Goal: Find specific page/section: Find specific page/section

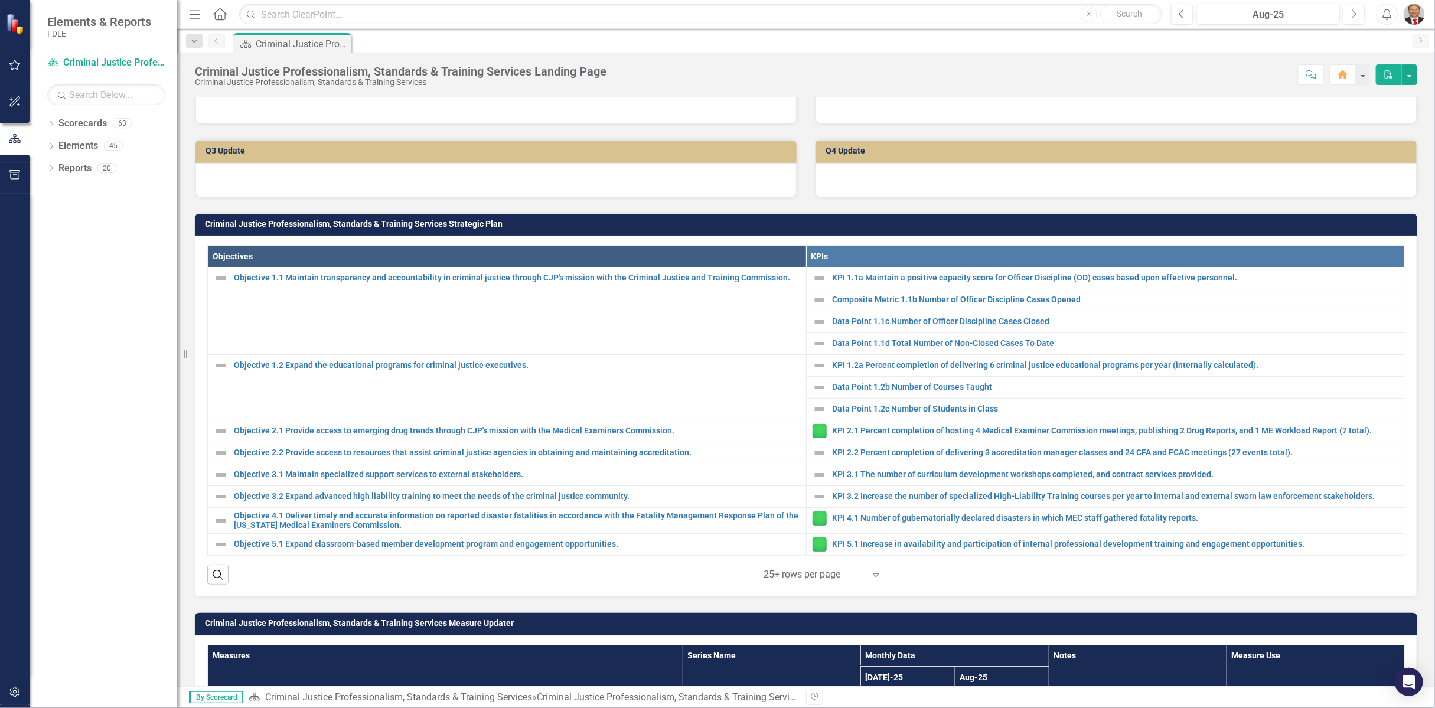
scroll to position [393, 0]
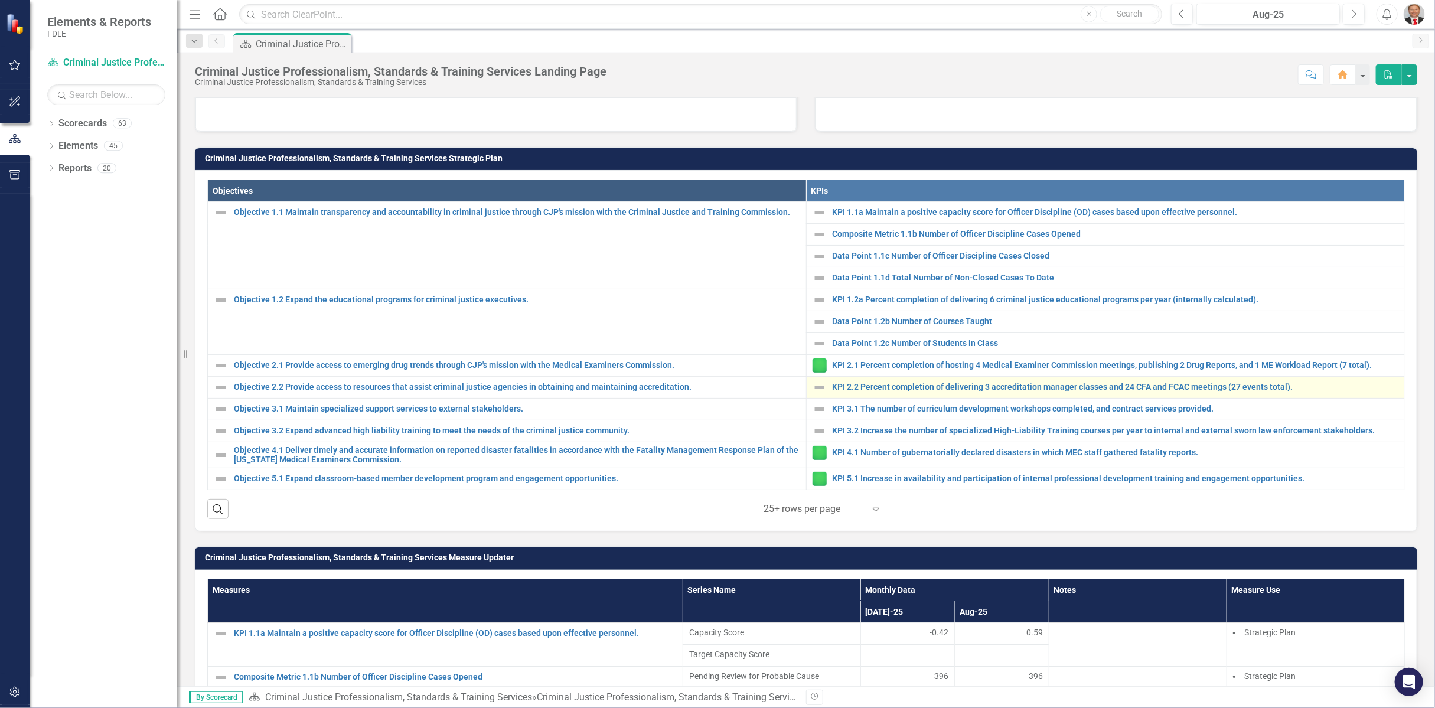
click at [814, 390] on img at bounding box center [820, 387] width 14 height 14
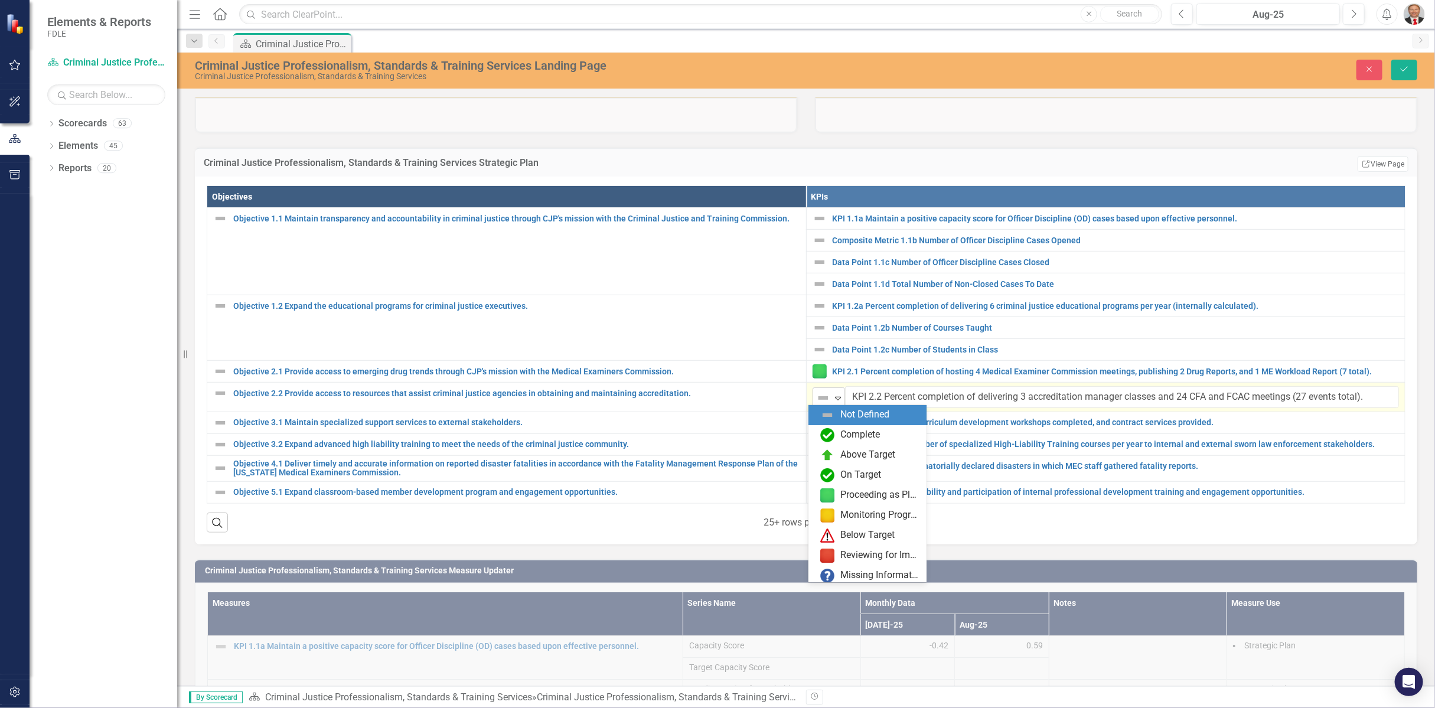
click at [834, 388] on div "Expand" at bounding box center [838, 397] width 12 height 19
click at [876, 417] on div "Not Defined" at bounding box center [864, 415] width 49 height 14
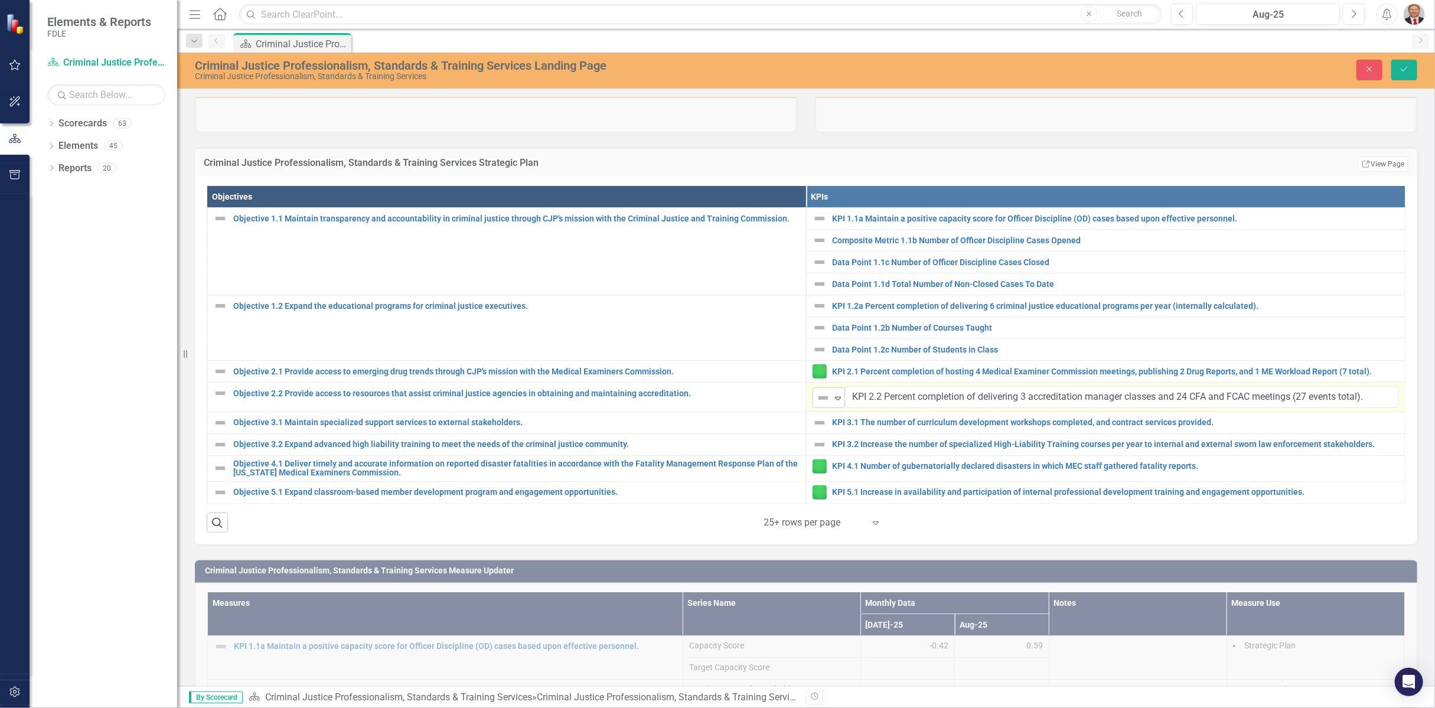
click at [834, 399] on icon "Expand" at bounding box center [838, 397] width 12 height 9
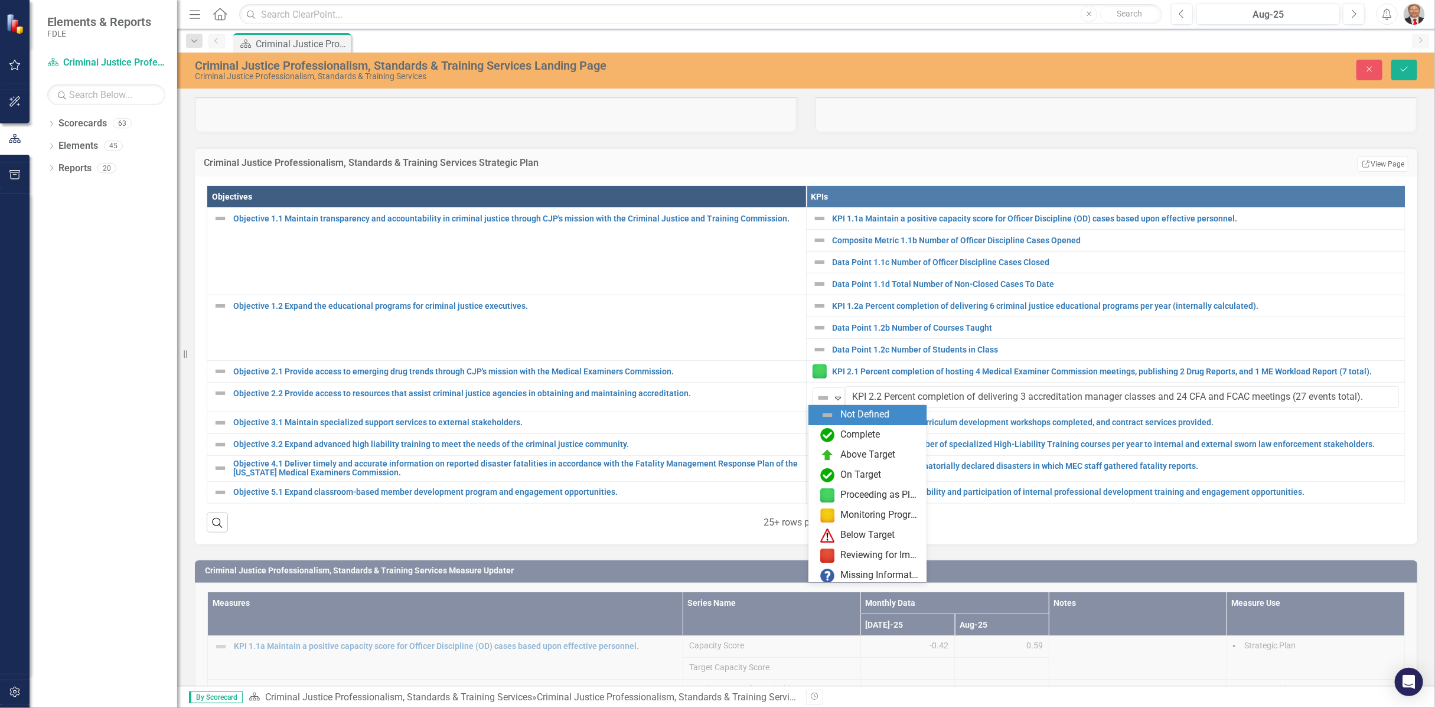
click at [824, 422] on div "Not Defined" at bounding box center [867, 415] width 118 height 20
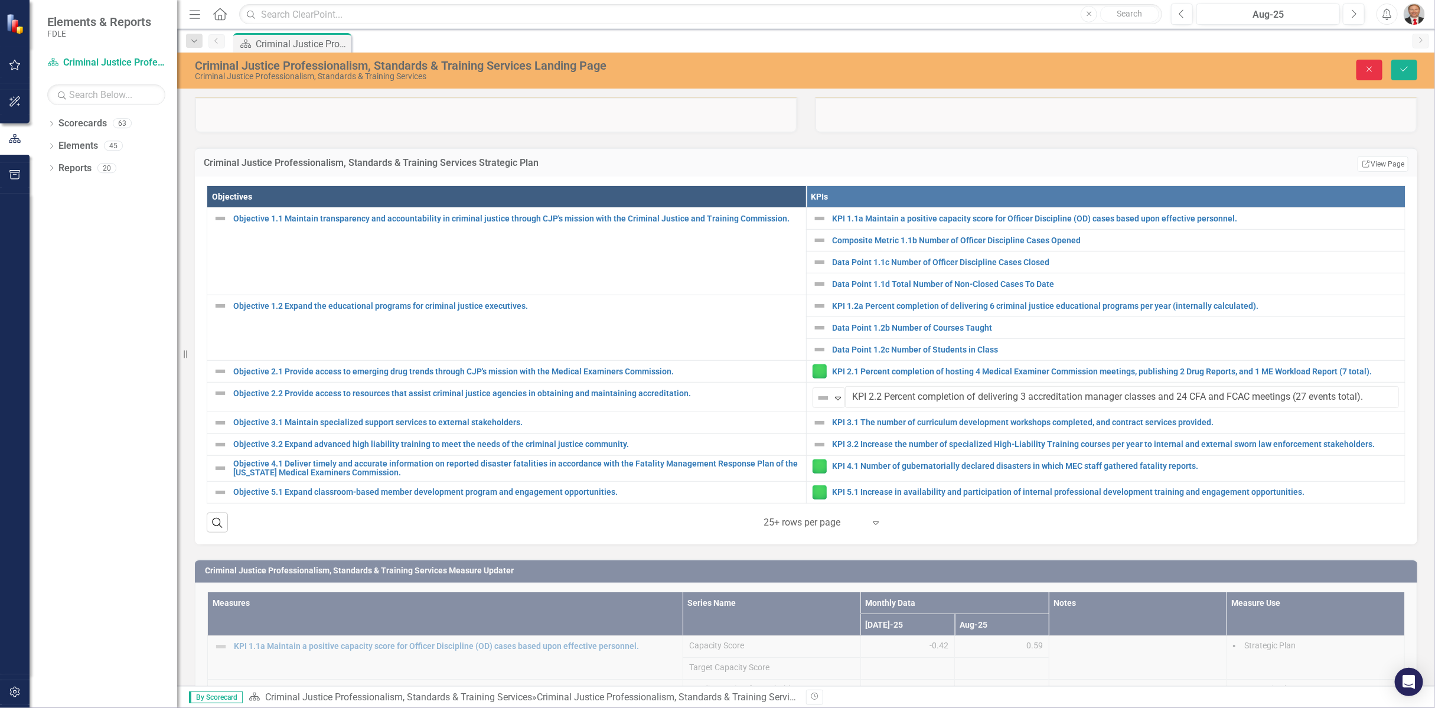
click at [1366, 75] on button "Close" at bounding box center [1369, 70] width 26 height 21
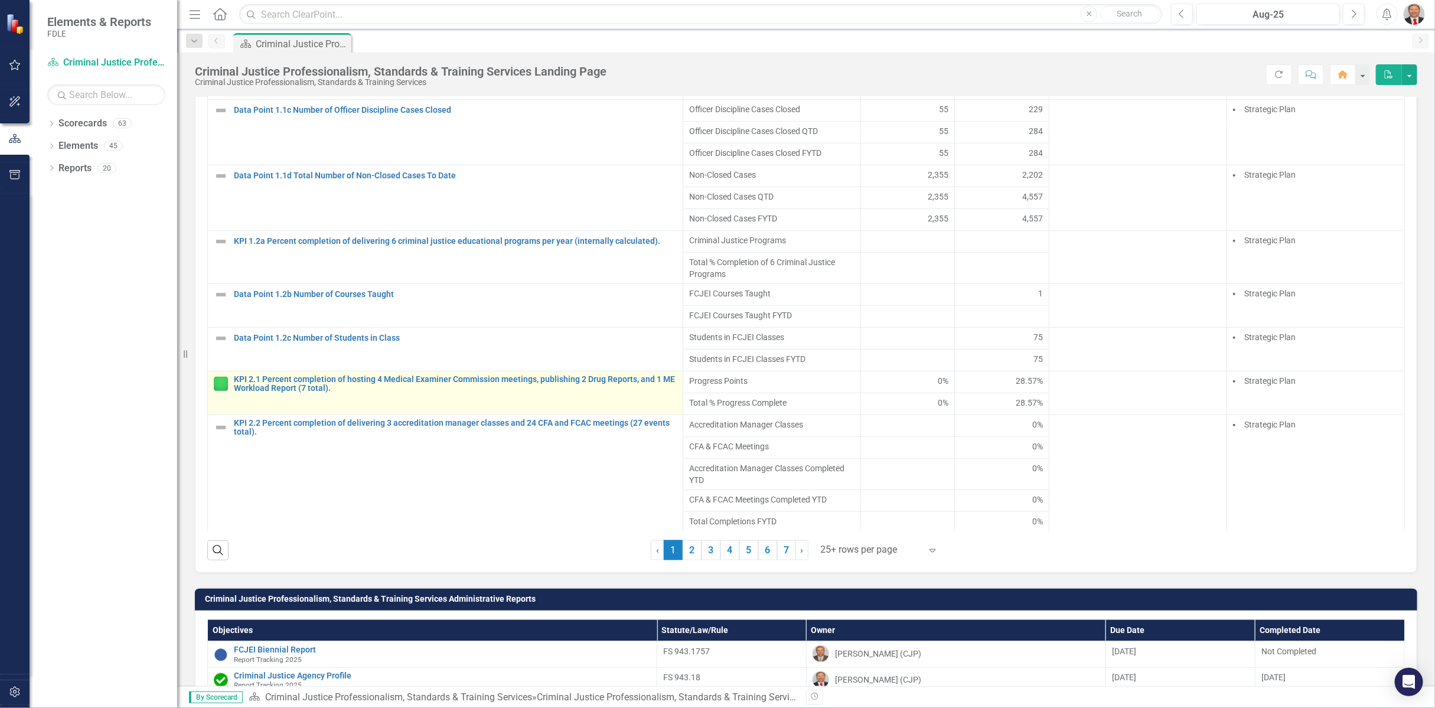
scroll to position [1049, 0]
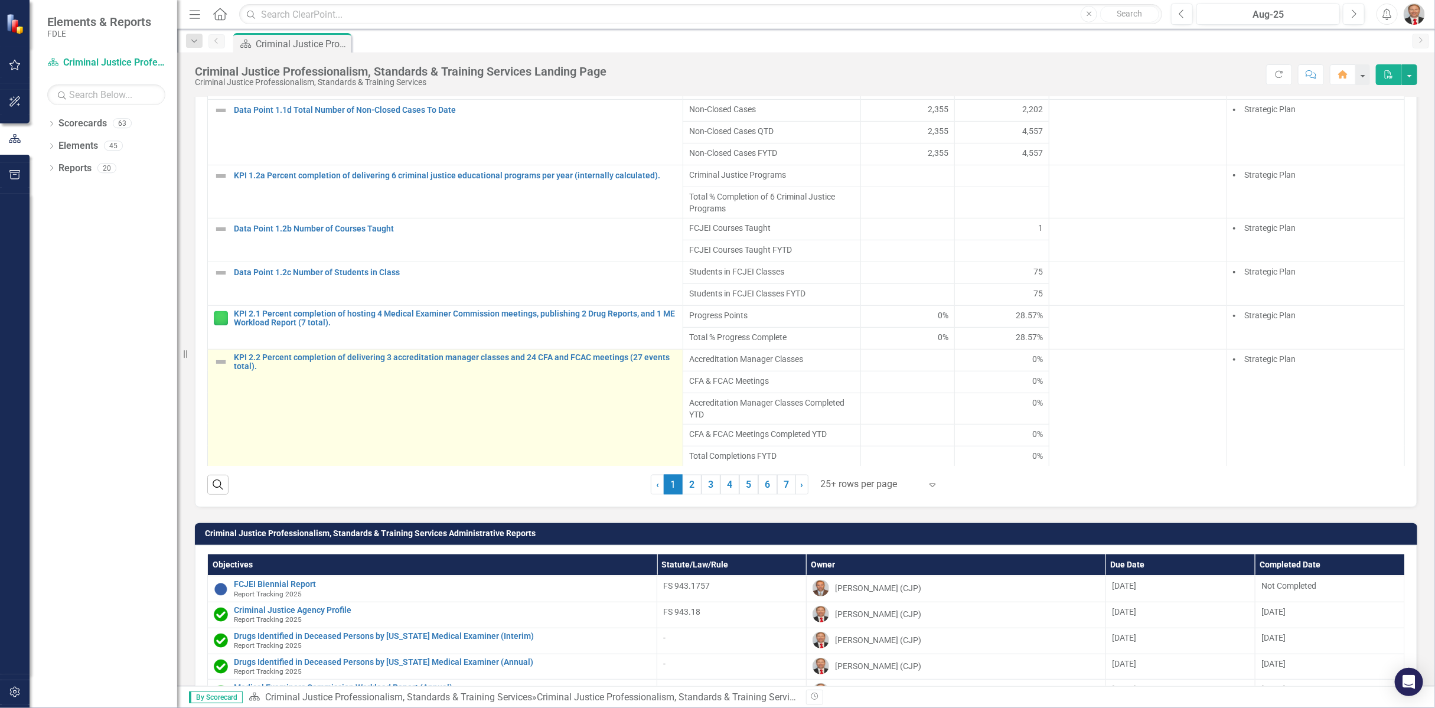
click at [220, 360] on img at bounding box center [221, 362] width 14 height 14
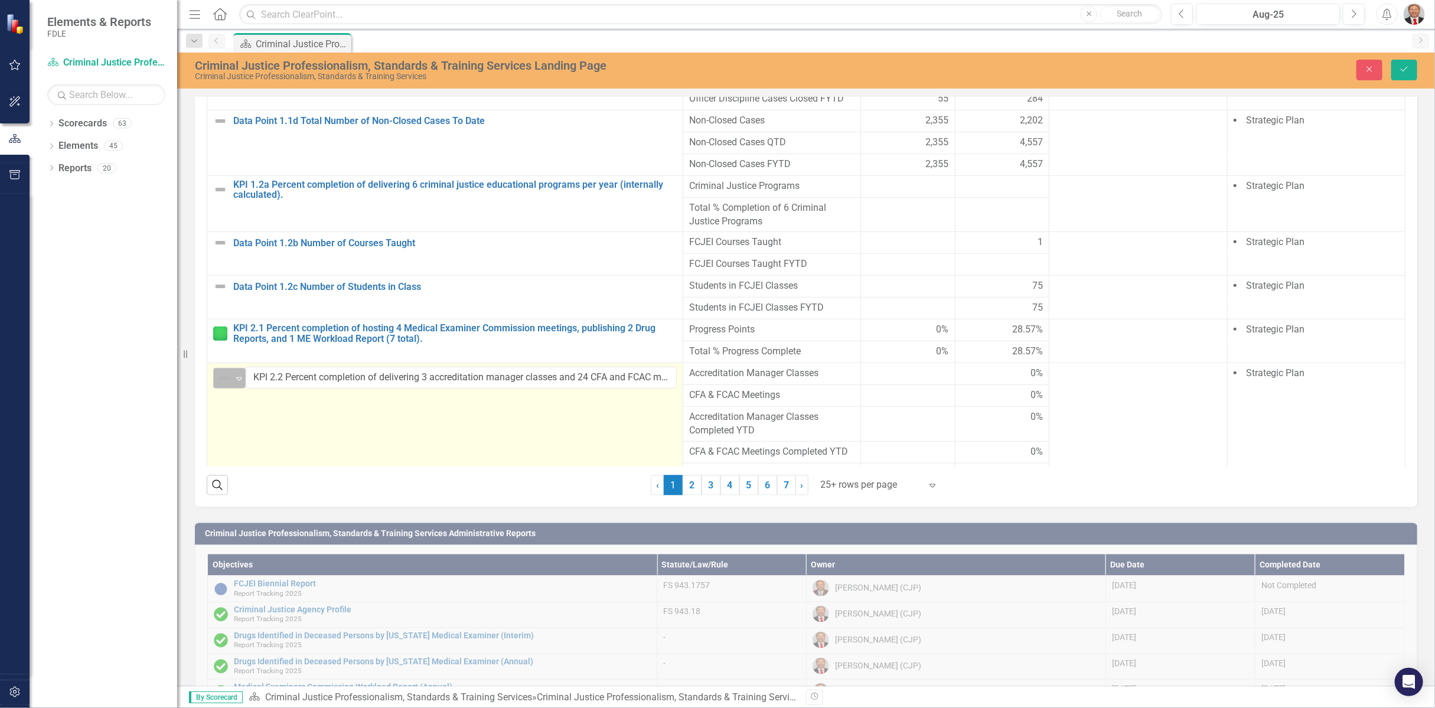
click at [243, 386] on div "Expand" at bounding box center [239, 377] width 12 height 19
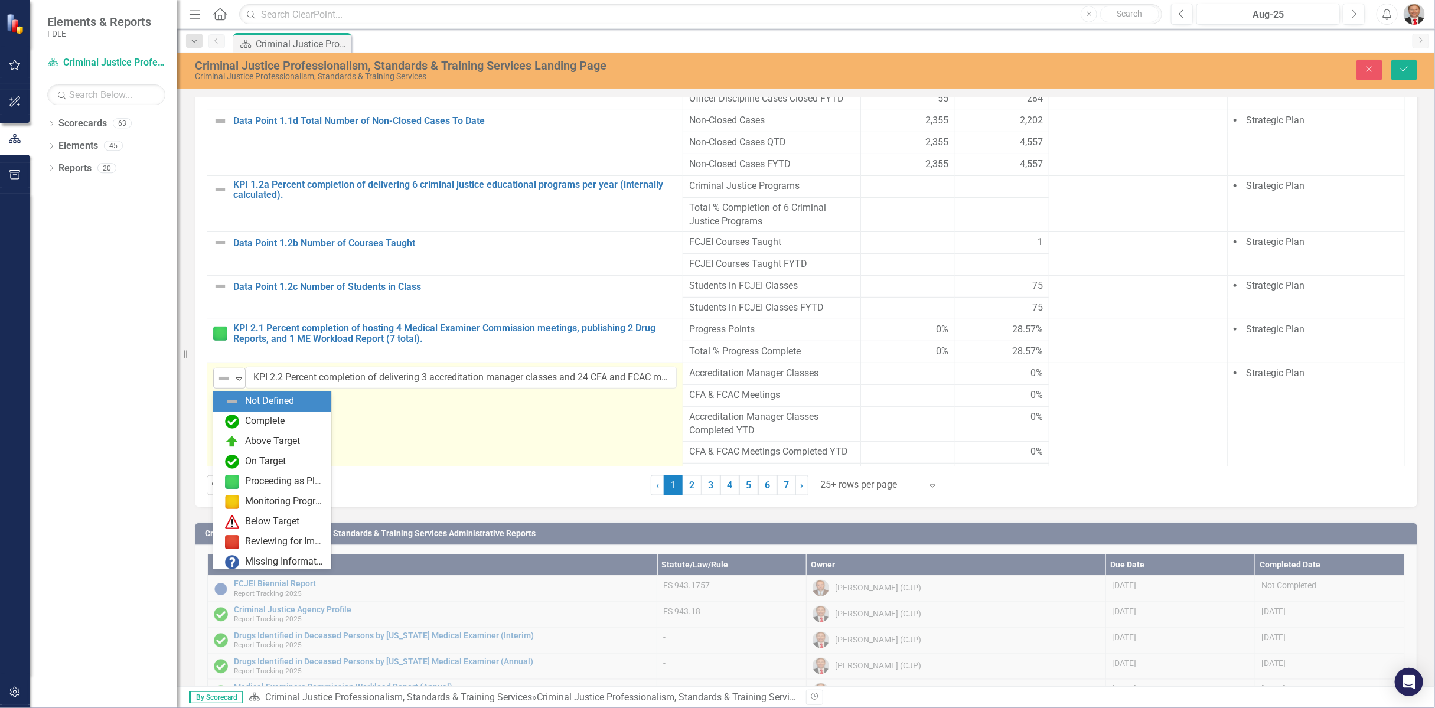
click at [237, 377] on icon "Expand" at bounding box center [239, 378] width 12 height 9
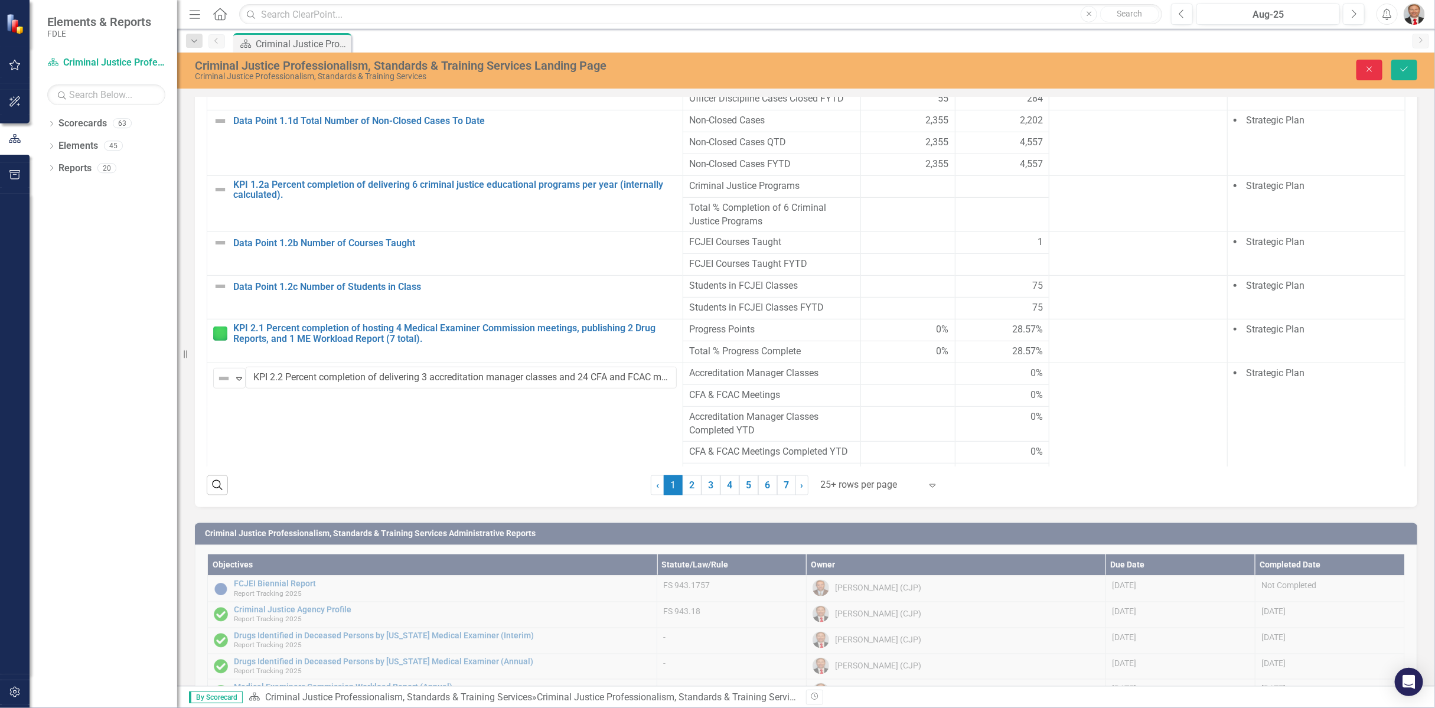
click at [1375, 71] on icon "Close" at bounding box center [1369, 69] width 11 height 8
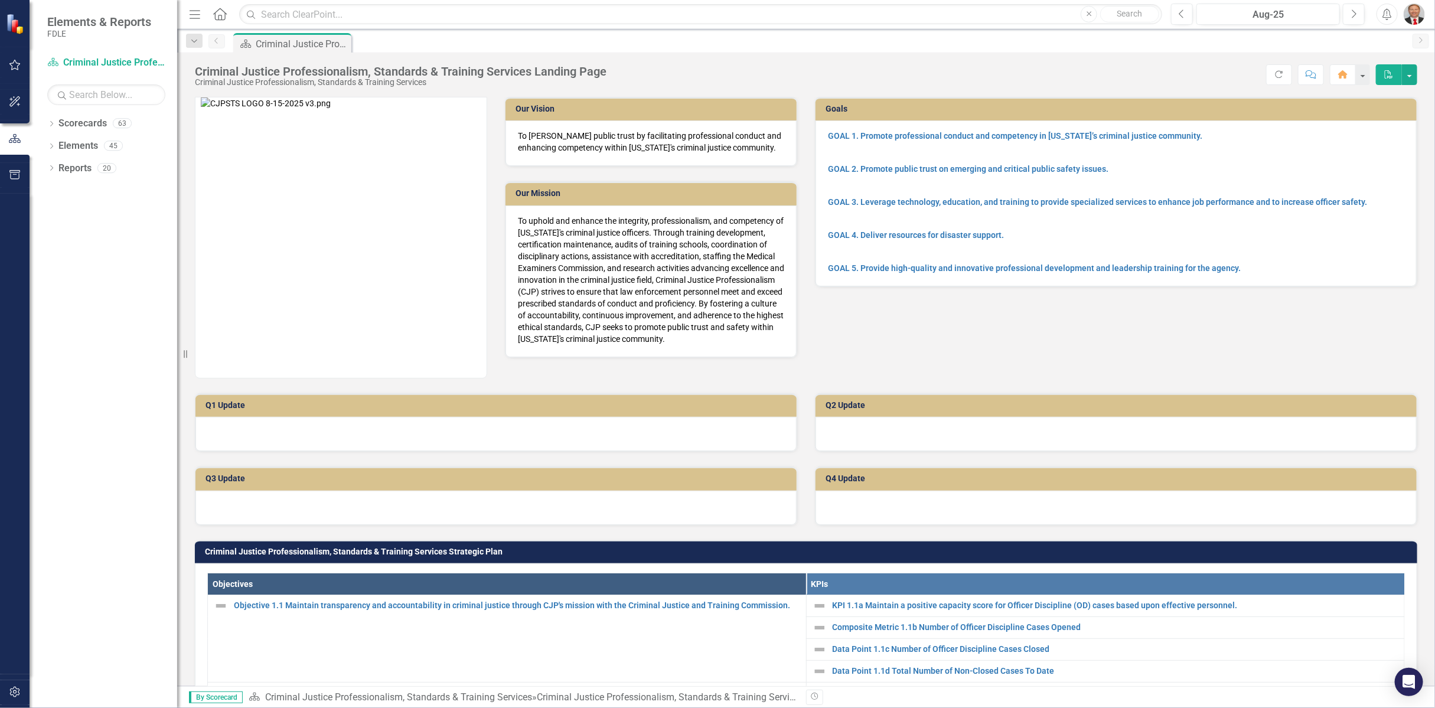
scroll to position [66, 0]
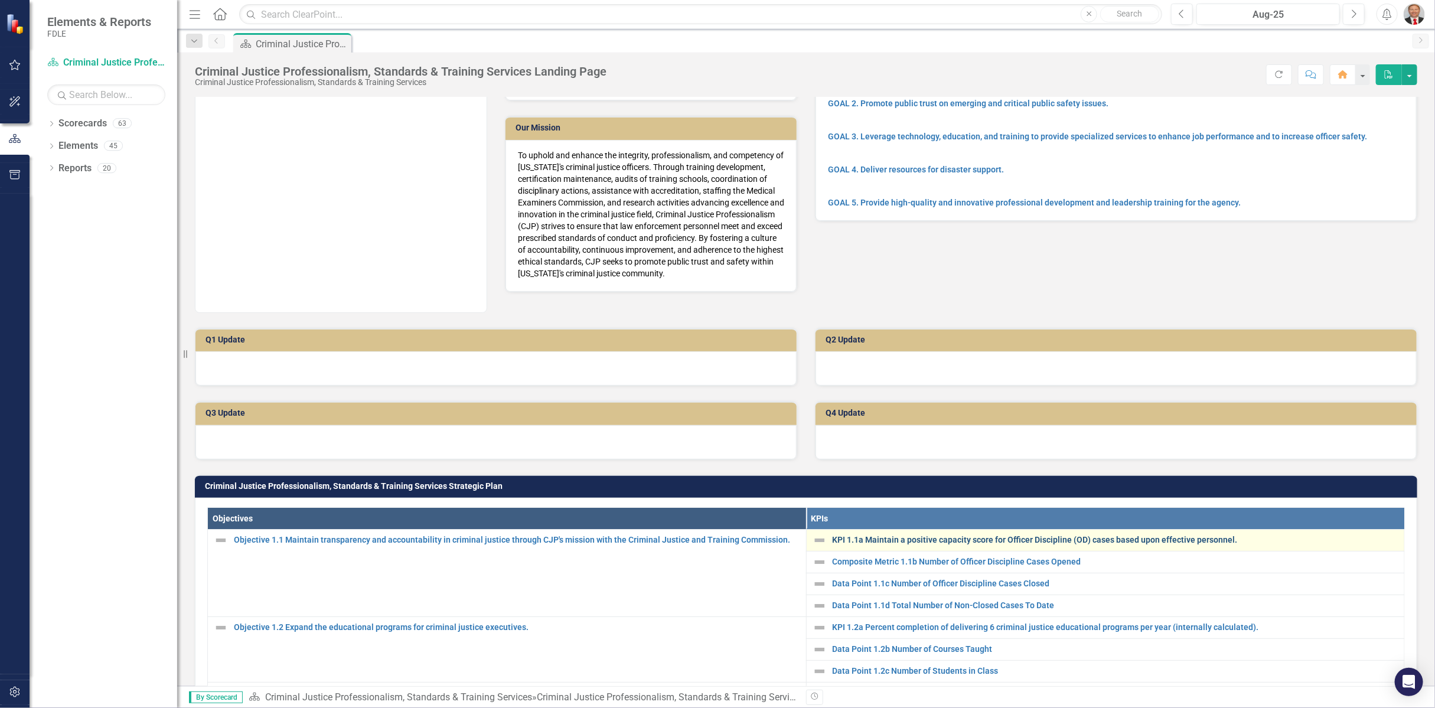
click at [895, 538] on link "KPI 1.1a Maintain a positive capacity score for Officer Discipline (OD) cases b…" at bounding box center [1116, 540] width 566 height 9
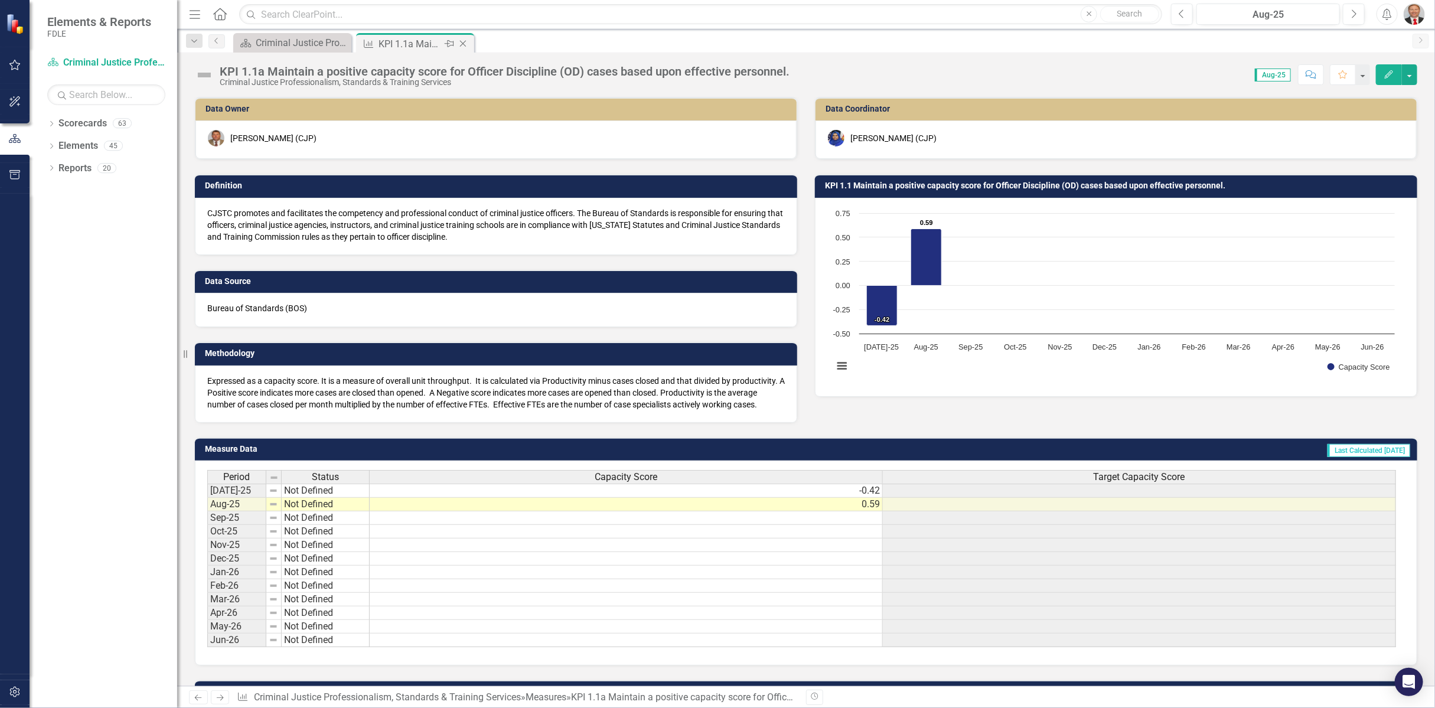
click at [465, 45] on icon at bounding box center [463, 44] width 6 height 6
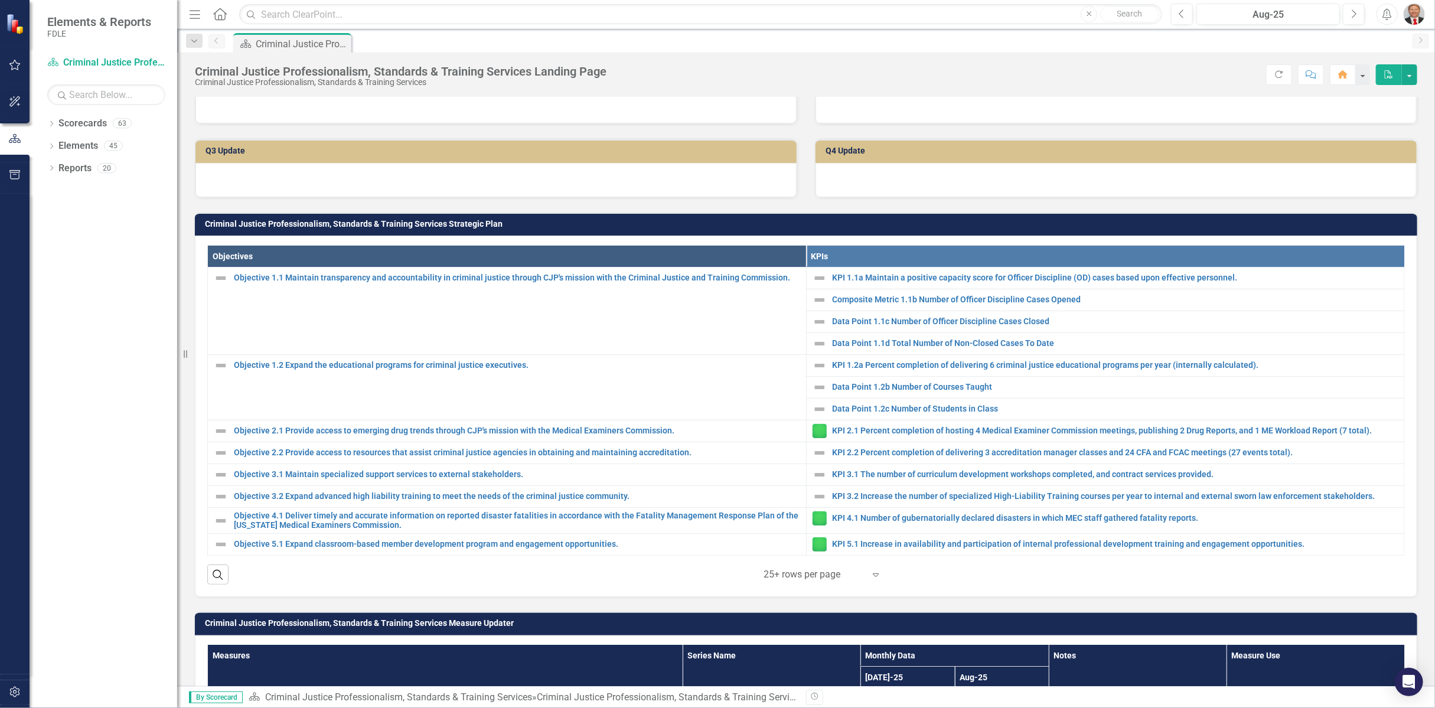
scroll to position [459, 0]
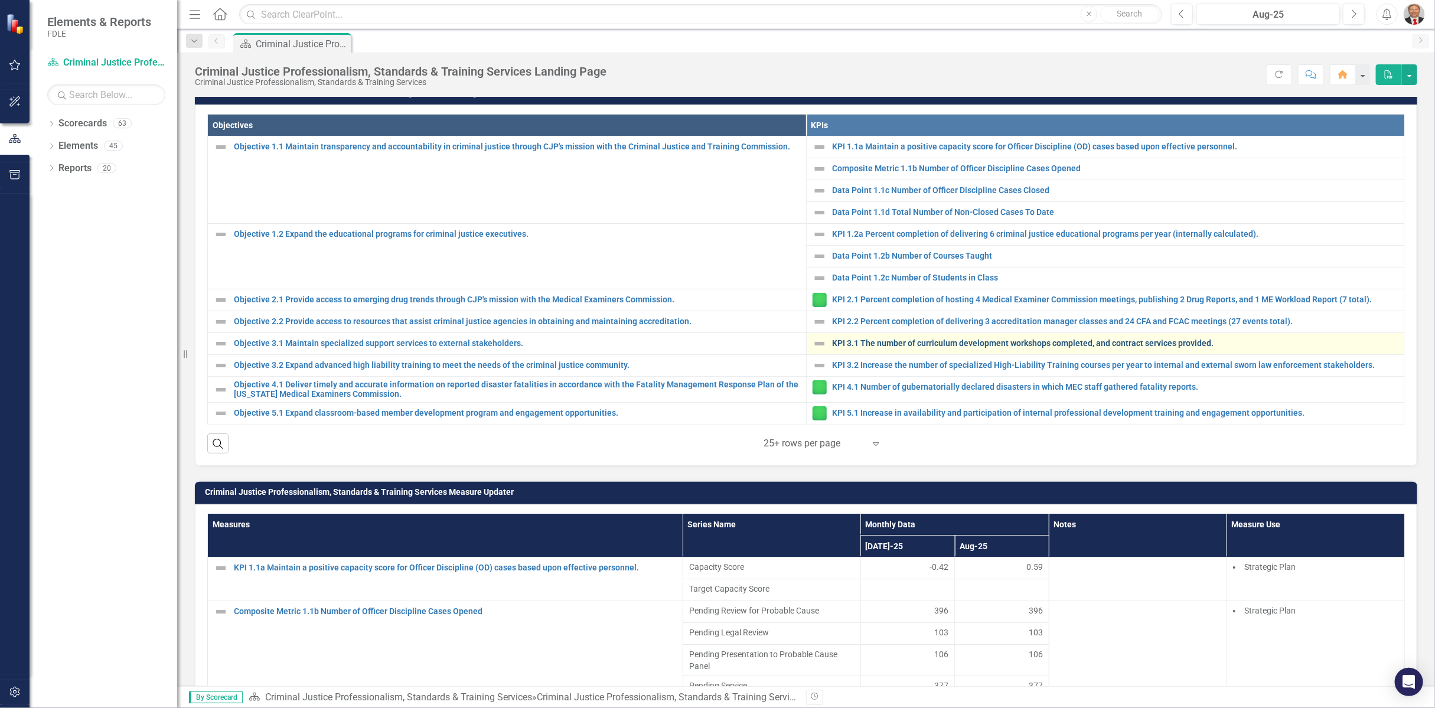
click at [885, 339] on link "KPI 3.1 The number of curriculum development workshops completed, and contract …" at bounding box center [1116, 343] width 566 height 9
